Goal: Task Accomplishment & Management: Manage account settings

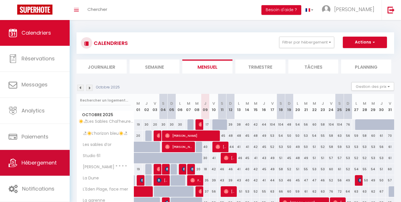
click at [58, 160] on link "Hébergement" at bounding box center [35, 163] width 70 height 26
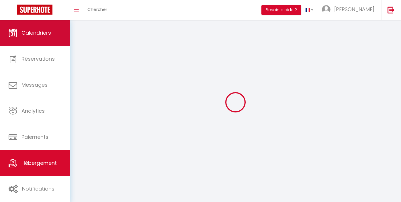
click at [57, 35] on link "Calendriers" at bounding box center [35, 33] width 70 height 26
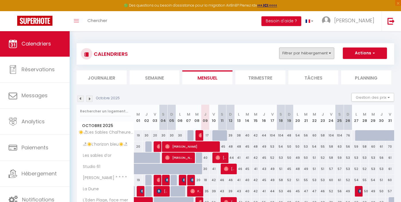
click at [321, 54] on button "Filtrer par hébergement" at bounding box center [306, 53] width 55 height 11
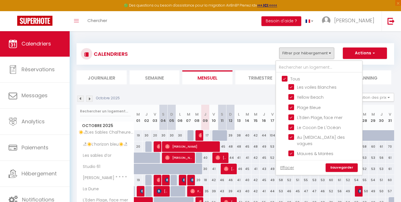
click at [290, 80] on input "Tous" at bounding box center [325, 79] width 86 height 6
checkbox input "false"
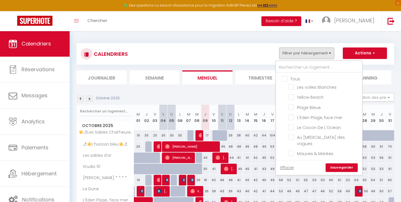
checkbox input "false"
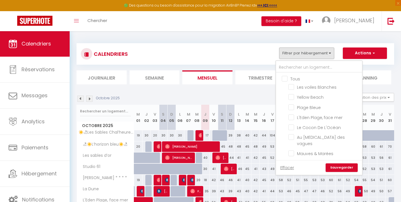
checkbox input "false"
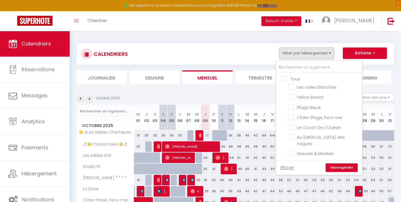
checkbox input "false"
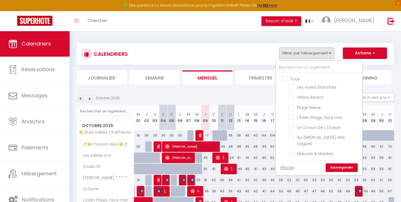
checkbox input "false"
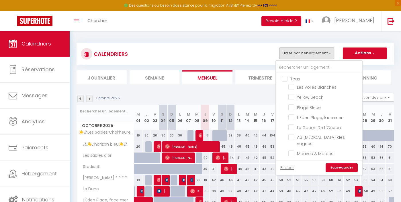
checkbox input "false"
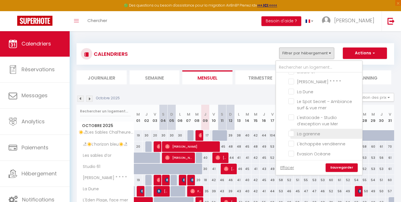
scroll to position [129, 0]
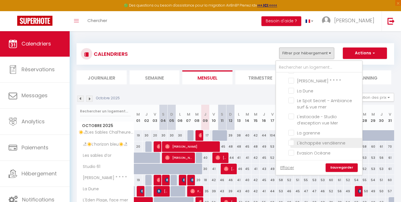
click at [319, 138] on li "L'échappée vendéenne" at bounding box center [327, 143] width 72 height 10
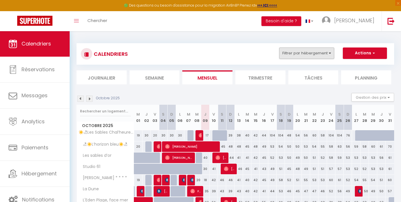
click at [326, 50] on button "Filtrer par hébergement" at bounding box center [306, 53] width 55 height 11
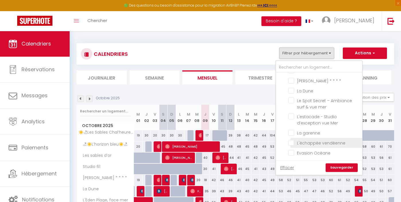
click at [323, 140] on input "L'échappée vendéenne" at bounding box center [325, 143] width 72 height 6
checkbox input "true"
click at [354, 169] on link "Sauvegarder" at bounding box center [342, 168] width 32 height 9
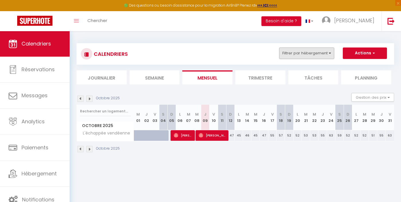
click at [318, 52] on button "Filtrer par hébergement" at bounding box center [306, 53] width 55 height 11
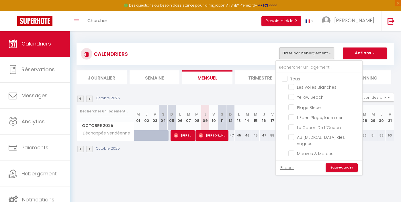
click at [293, 78] on input "Tous" at bounding box center [325, 79] width 86 height 6
checkbox input "true"
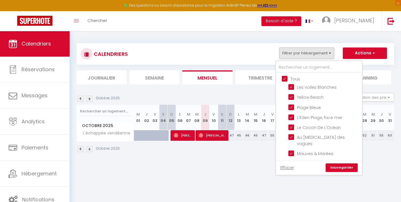
checkbox input "true"
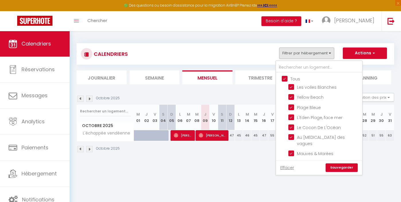
checkbox input "true"
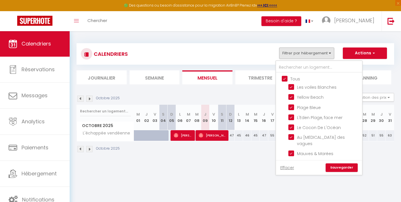
checkbox input "true"
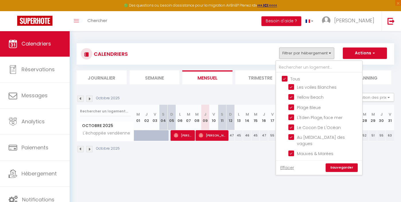
checkbox input "true"
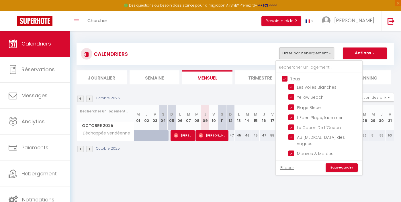
checkbox input "true"
click at [348, 167] on link "Sauvegarder" at bounding box center [342, 168] width 32 height 9
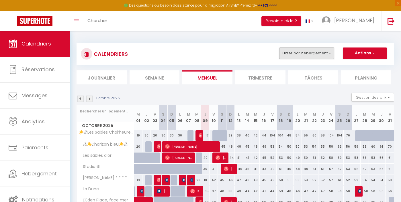
click at [327, 50] on button "Filtrer par hébergement" at bounding box center [306, 53] width 55 height 11
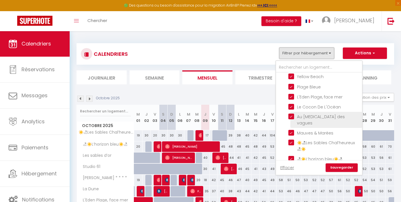
scroll to position [23, 0]
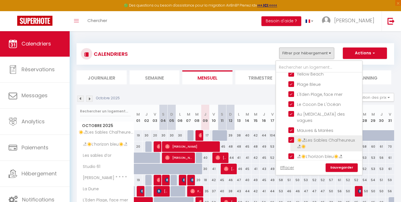
click at [318, 137] on input "☀️🏖Les Sables Chal’heureux 🏖☀️" at bounding box center [325, 140] width 72 height 6
checkbox input "false"
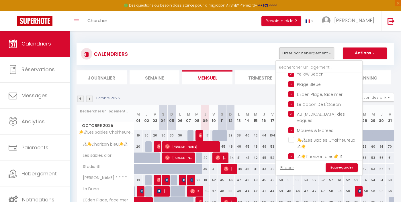
click at [330, 161] on div "Effacer Sauvegarder" at bounding box center [319, 168] width 86 height 15
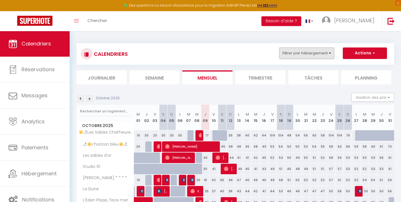
click at [313, 53] on button "Filtrer par hébergement" at bounding box center [306, 53] width 55 height 11
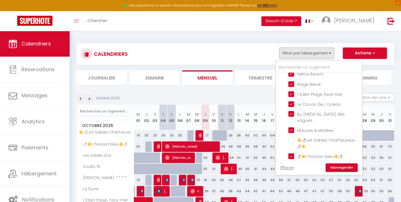
click at [336, 165] on link "Sauvegarder" at bounding box center [342, 168] width 32 height 9
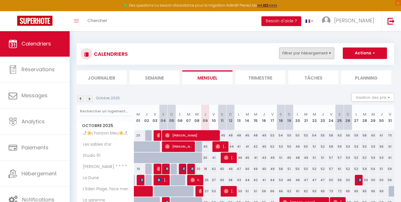
click at [294, 51] on button "Filtrer par hébergement" at bounding box center [306, 53] width 55 height 11
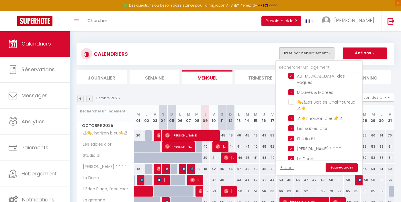
scroll to position [63, 0]
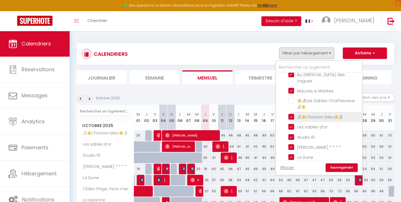
click at [303, 112] on li "🏖☀️L’horizon bleu☀️🏖" at bounding box center [327, 117] width 72 height 10
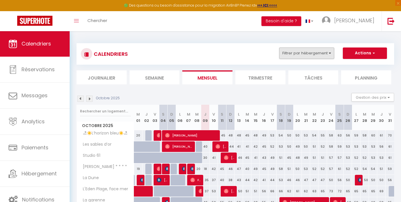
click at [323, 55] on button "Filtrer par hébergement" at bounding box center [306, 53] width 55 height 11
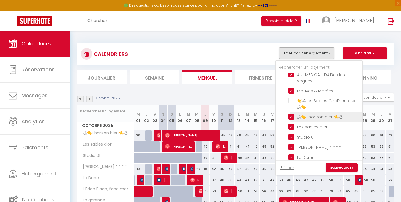
click at [326, 114] on input "🏖☀️L’horizon bleu☀️🏖" at bounding box center [325, 117] width 72 height 6
checkbox input "false"
click at [339, 172] on link "Sauvegarder" at bounding box center [342, 168] width 32 height 9
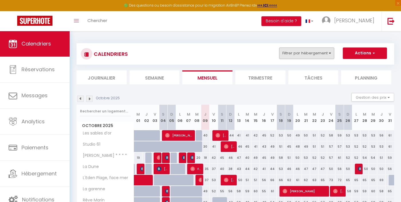
click at [313, 48] on button "Filtrer par hébergement" at bounding box center [306, 53] width 55 height 11
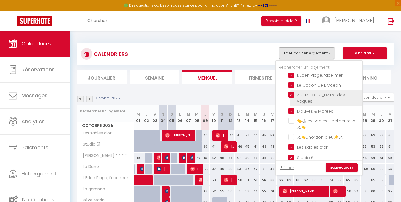
scroll to position [62, 0]
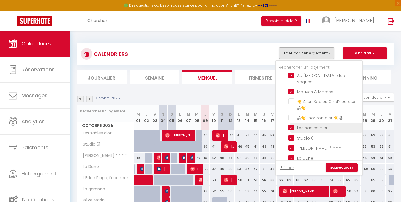
click at [310, 125] on input "Les sables d’or" at bounding box center [325, 128] width 72 height 6
checkbox input "false"
click at [338, 165] on link "Sauvegarder" at bounding box center [342, 168] width 32 height 9
